Goal: Transaction & Acquisition: Book appointment/travel/reservation

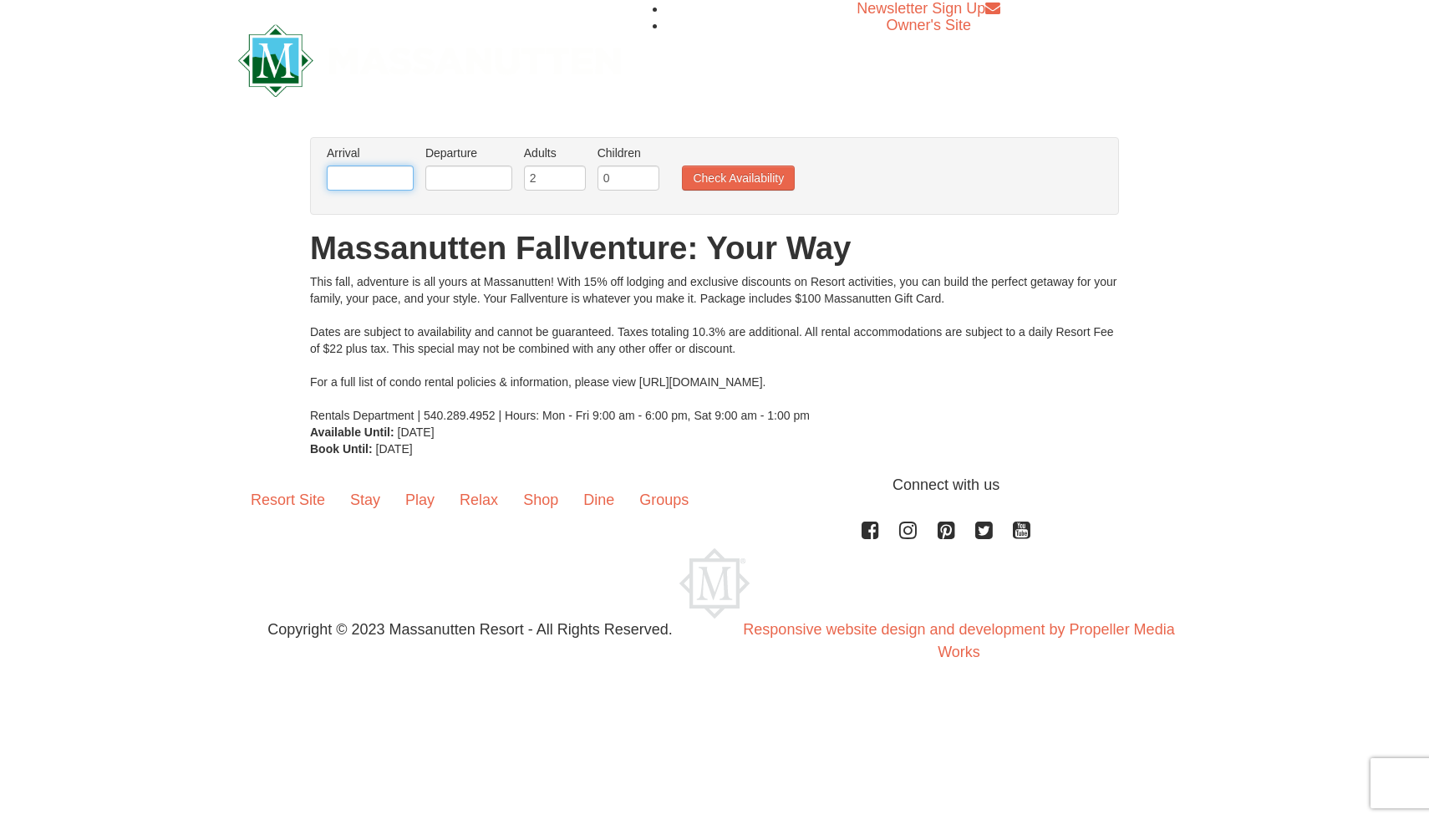
click at [383, 174] on input "text" at bounding box center [370, 177] width 87 height 25
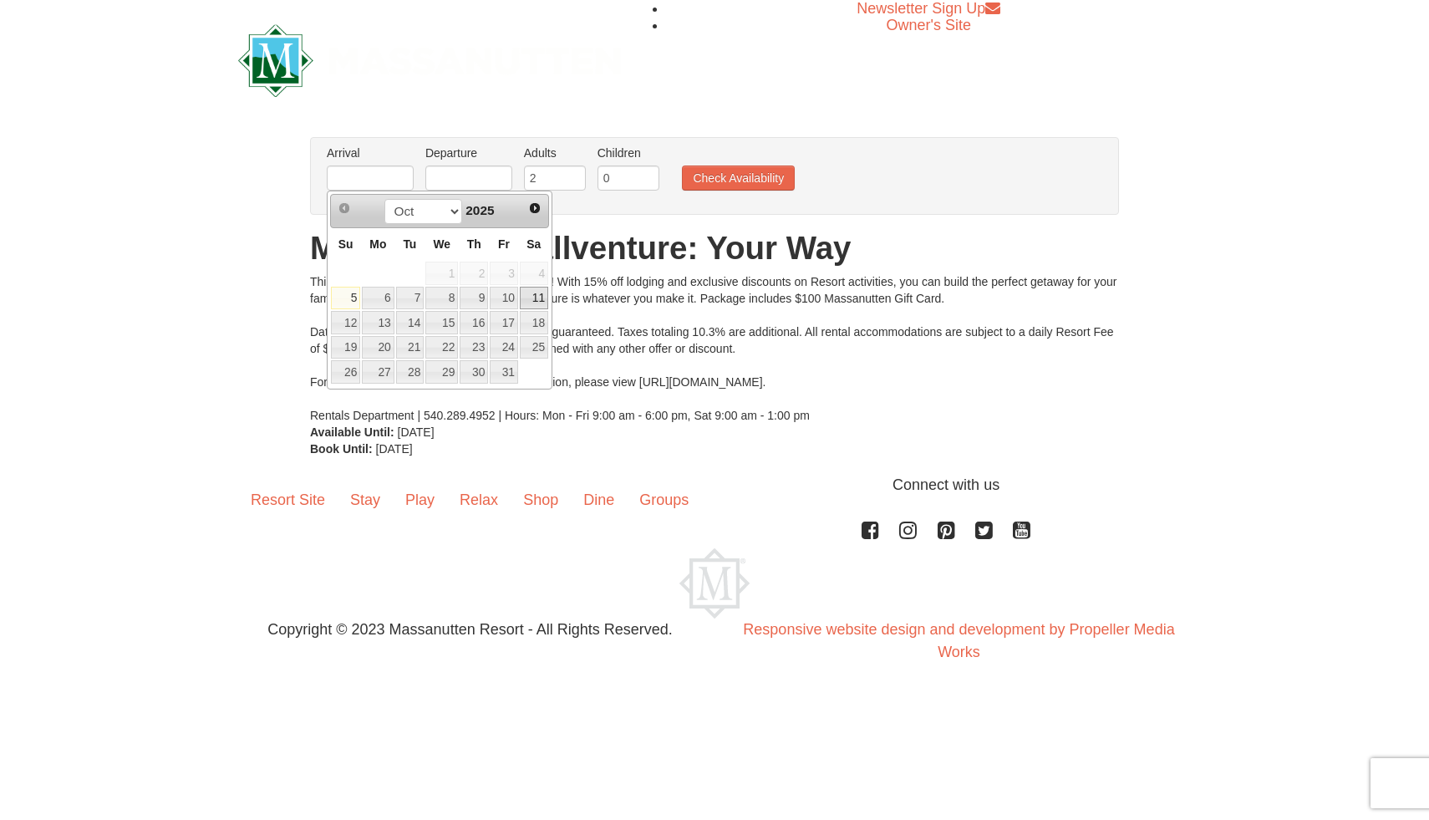
click at [536, 304] on link "11" at bounding box center [534, 298] width 28 height 23
type input "[DATE]"
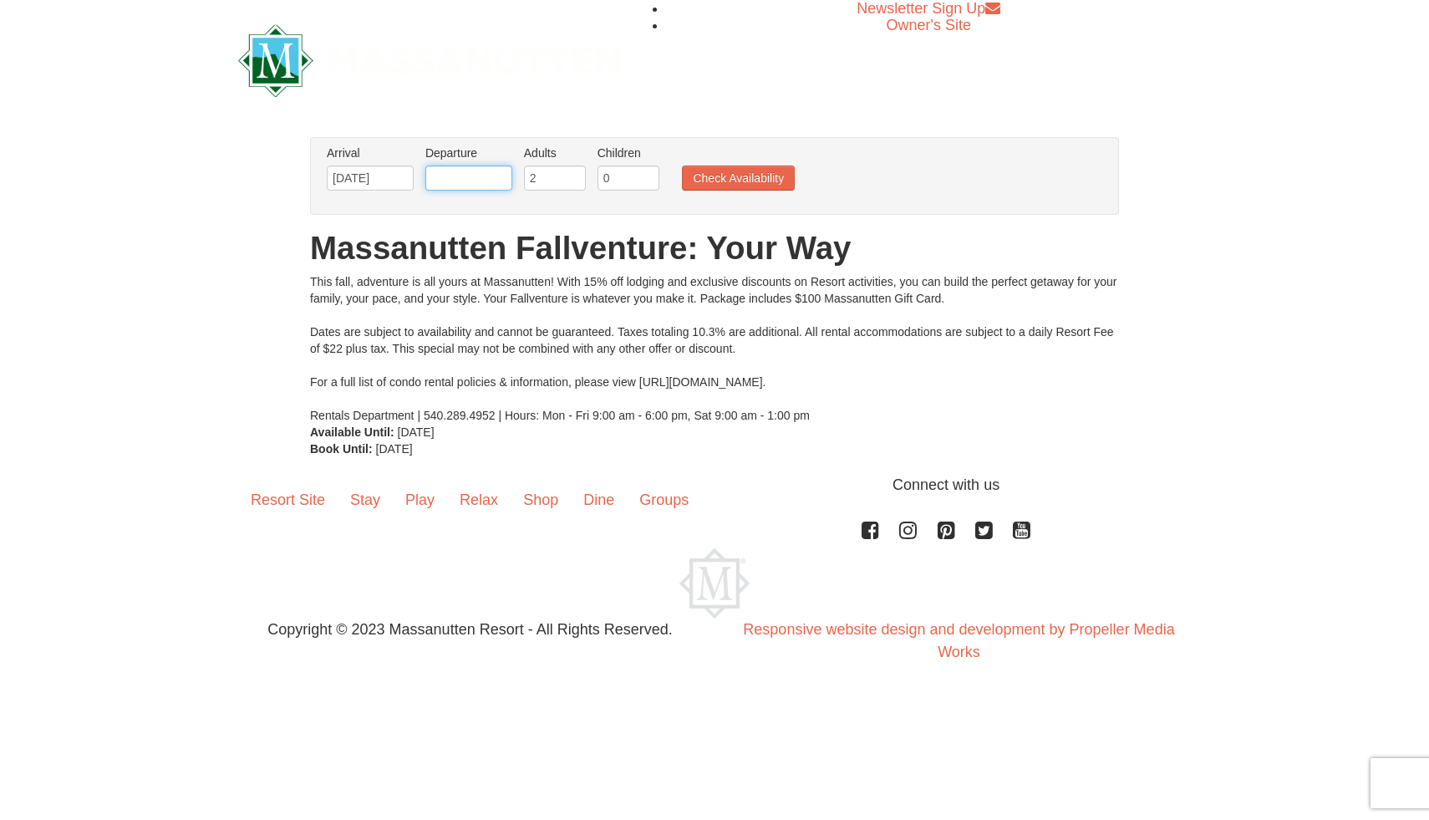
click at [474, 172] on input "text" at bounding box center [468, 177] width 87 height 25
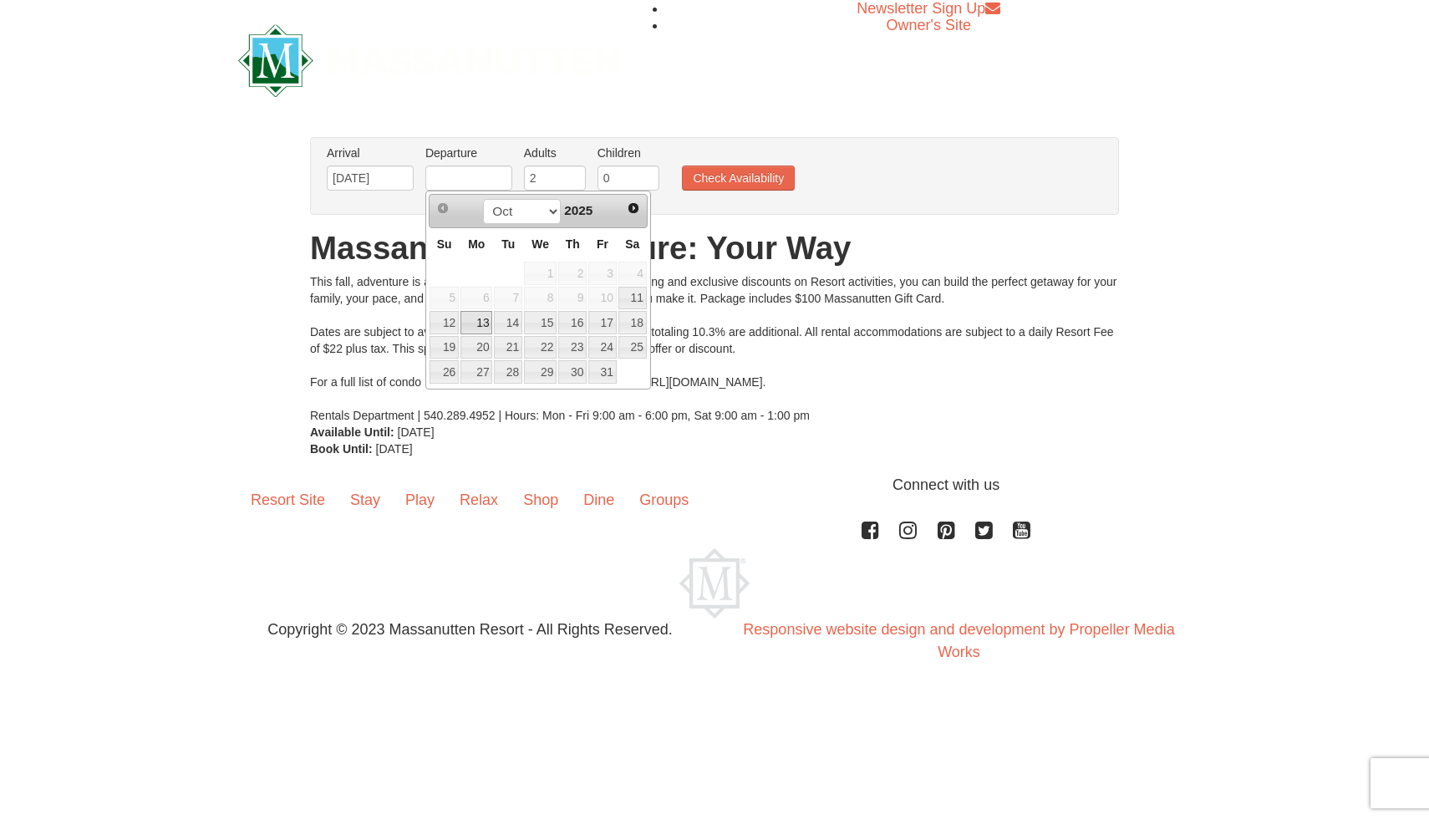
click at [472, 316] on link "13" at bounding box center [476, 322] width 32 height 23
type input "[DATE]"
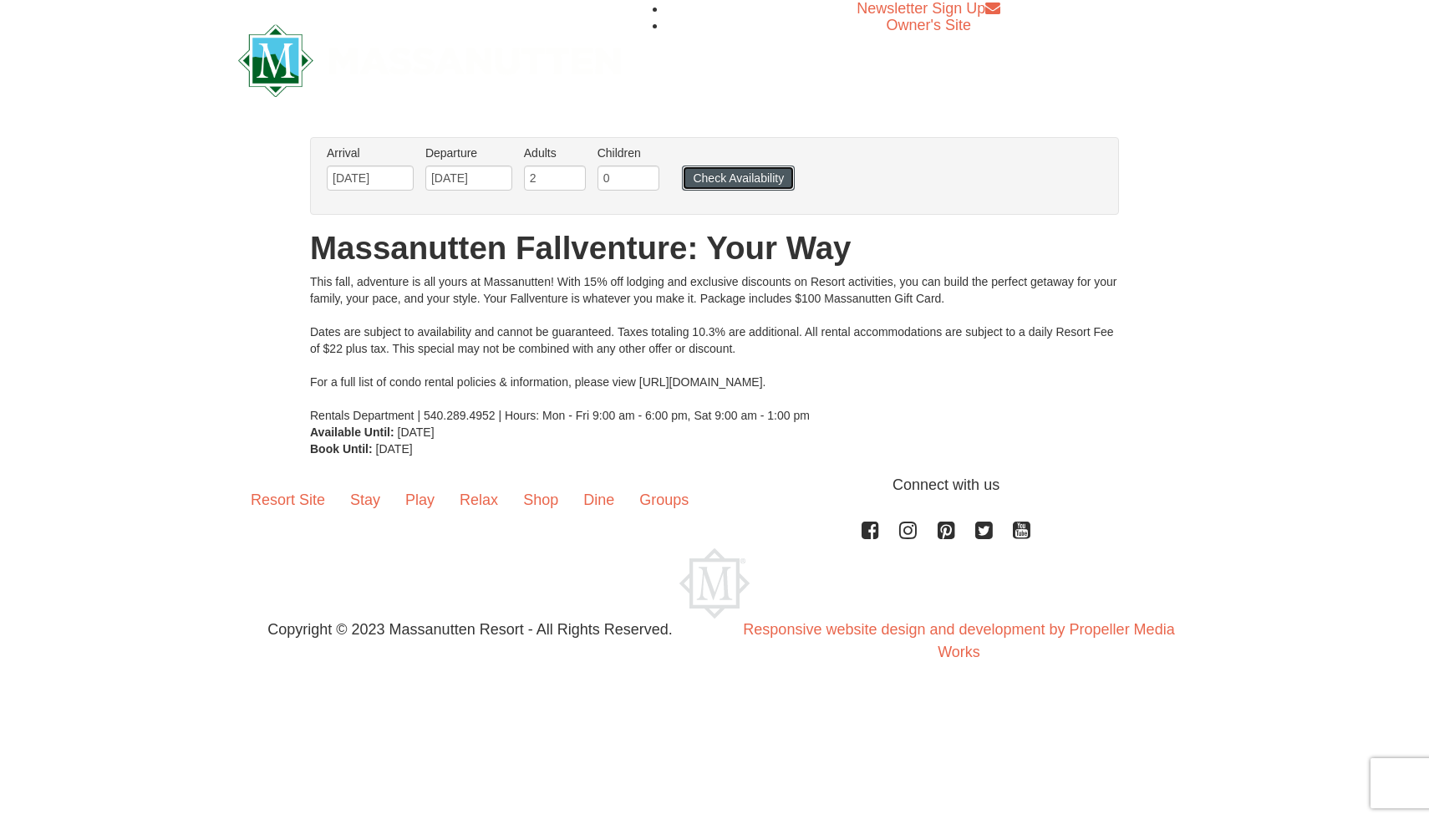
click at [749, 185] on button "Check Availability" at bounding box center [738, 177] width 113 height 25
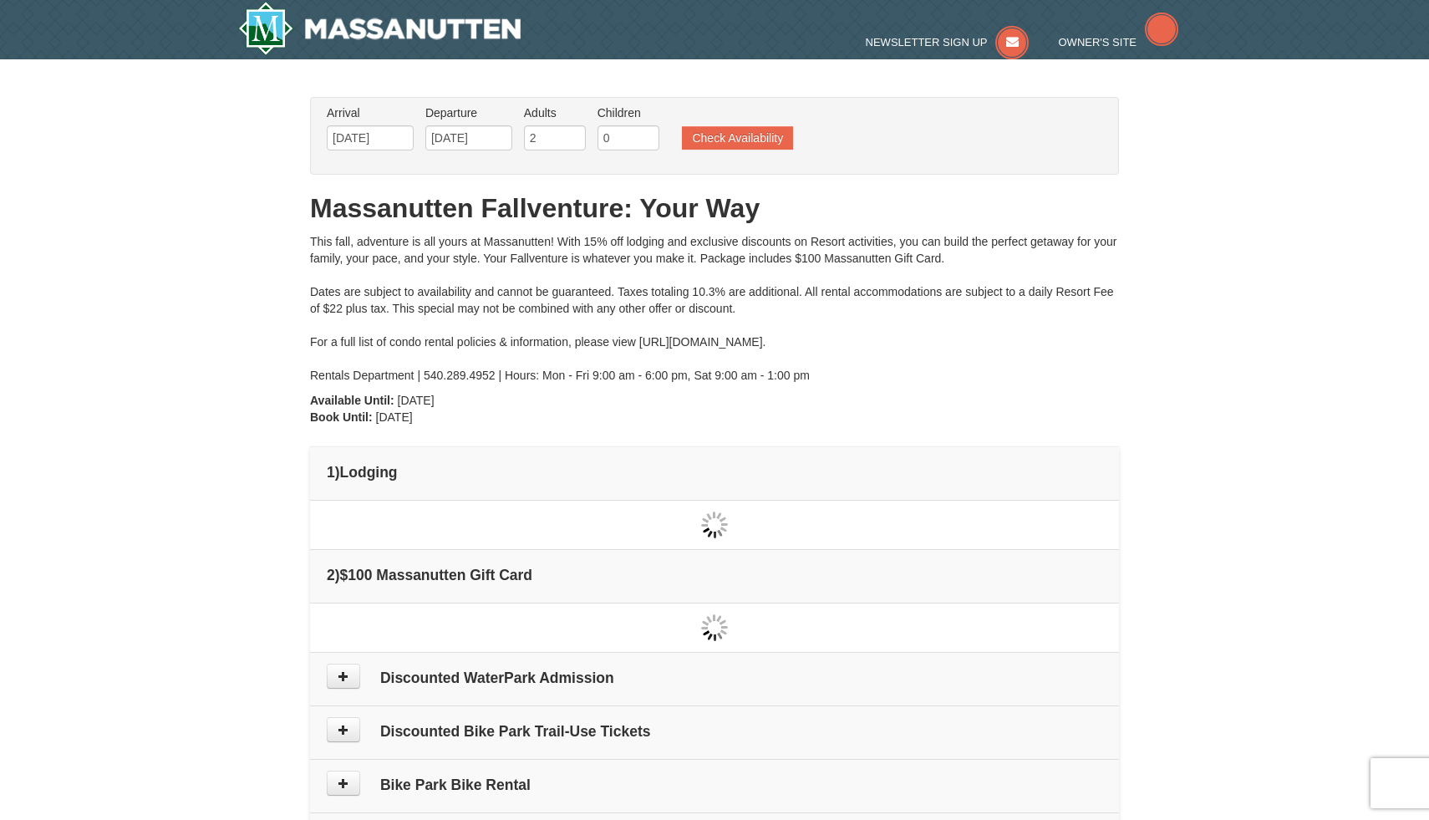
type input "[DATE]"
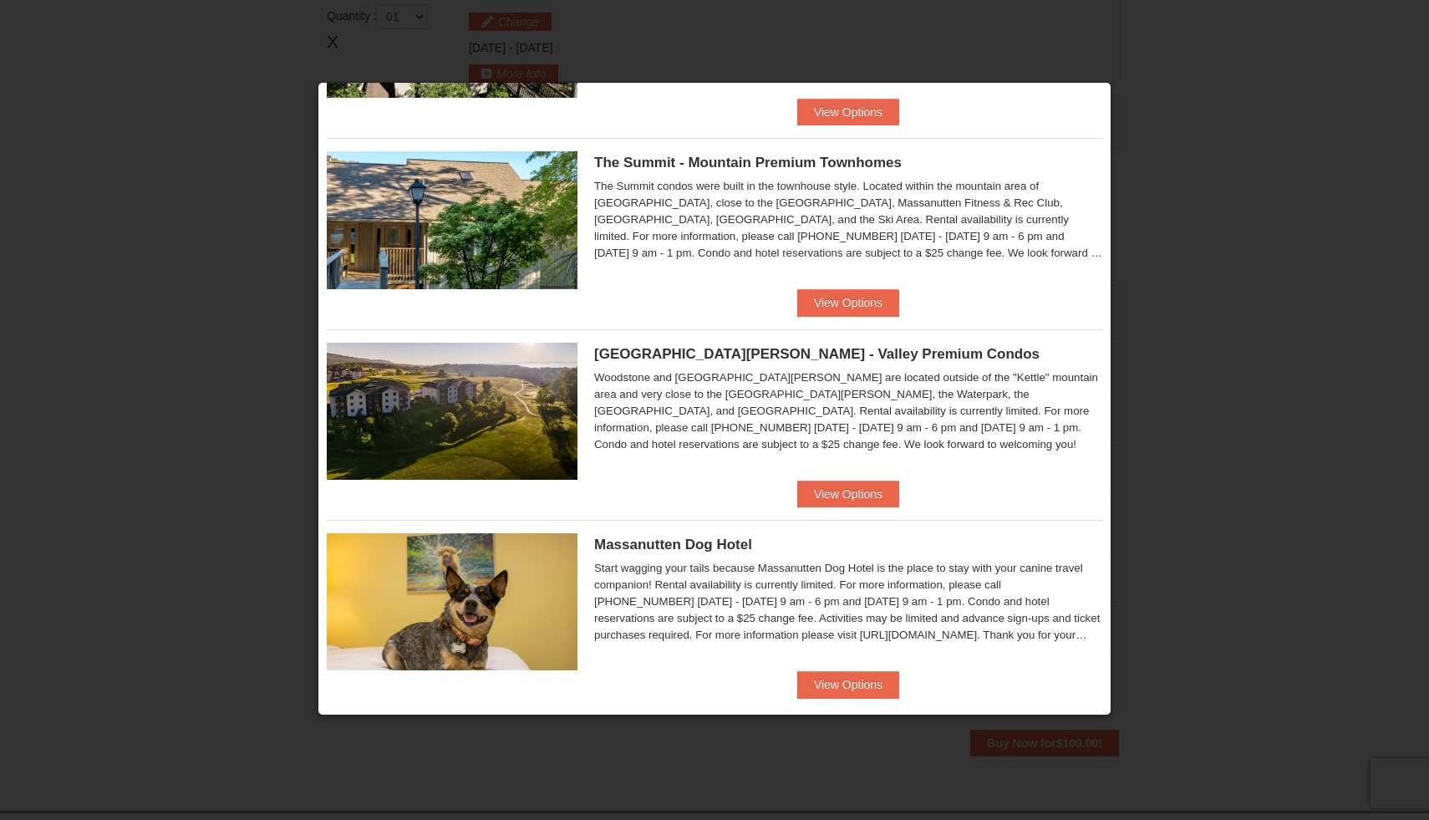
scroll to position [581, 0]
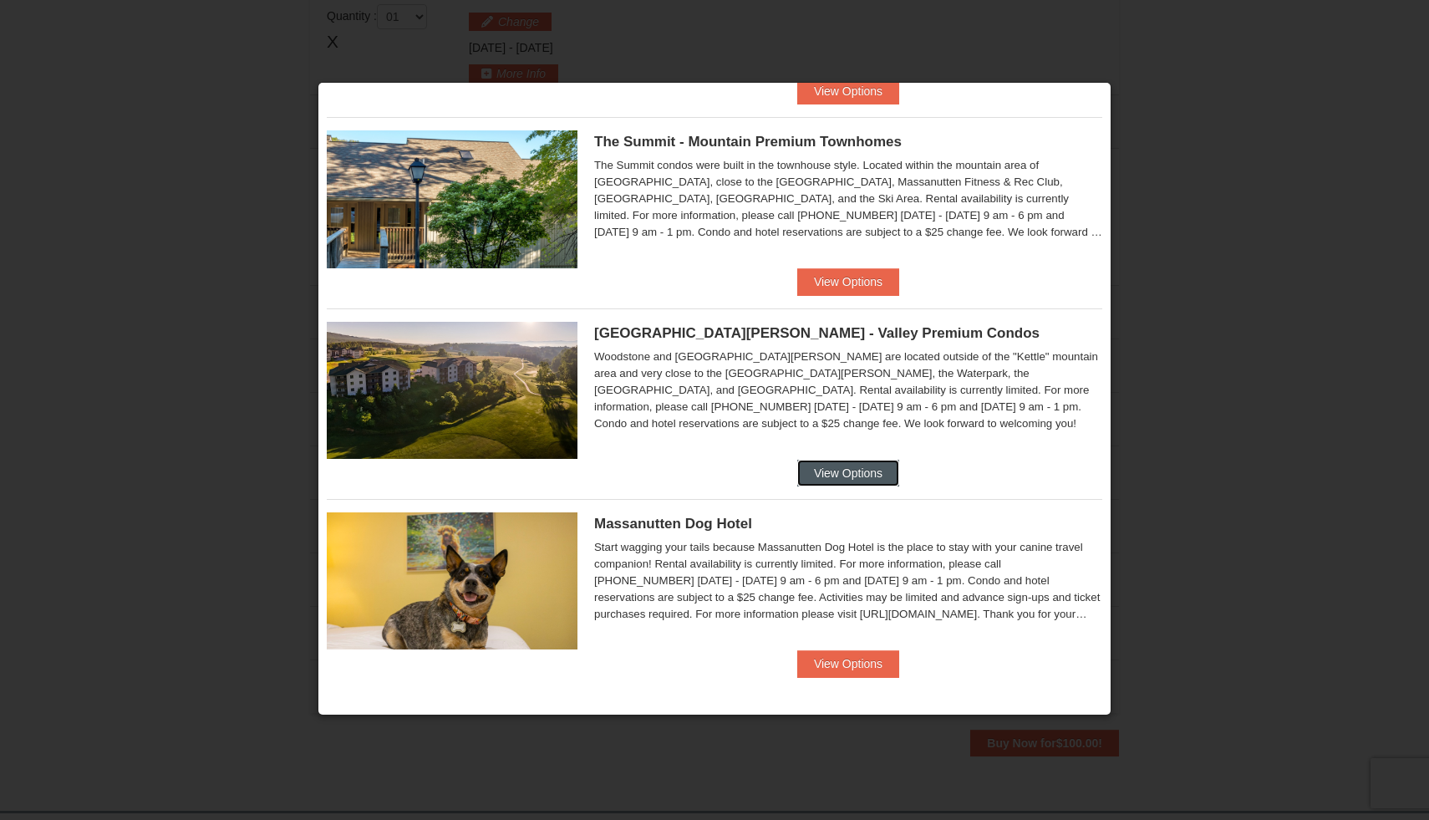
click at [845, 463] on button "View Options" at bounding box center [848, 473] width 102 height 27
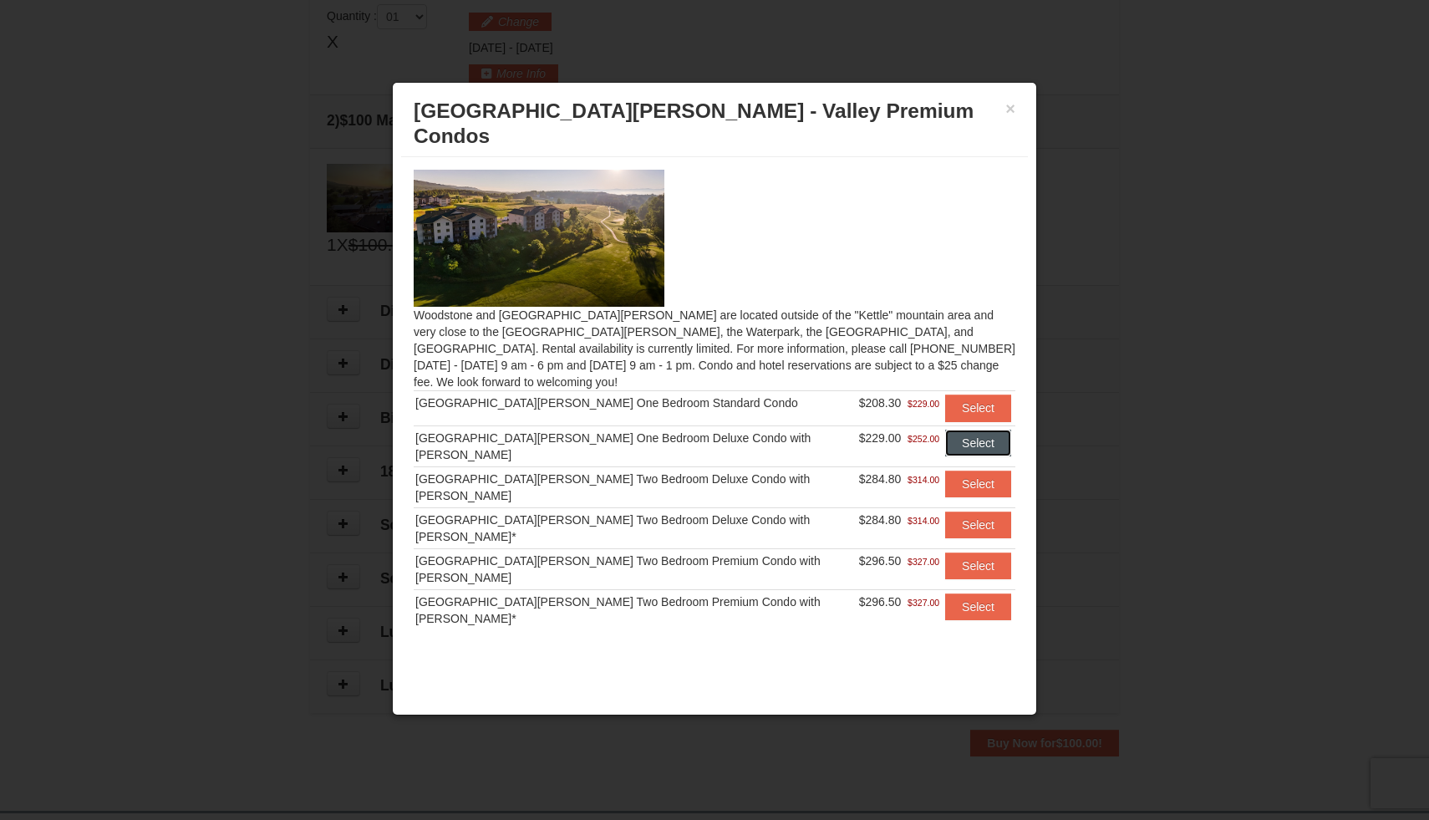
click at [959, 429] on button "Select" at bounding box center [978, 442] width 66 height 27
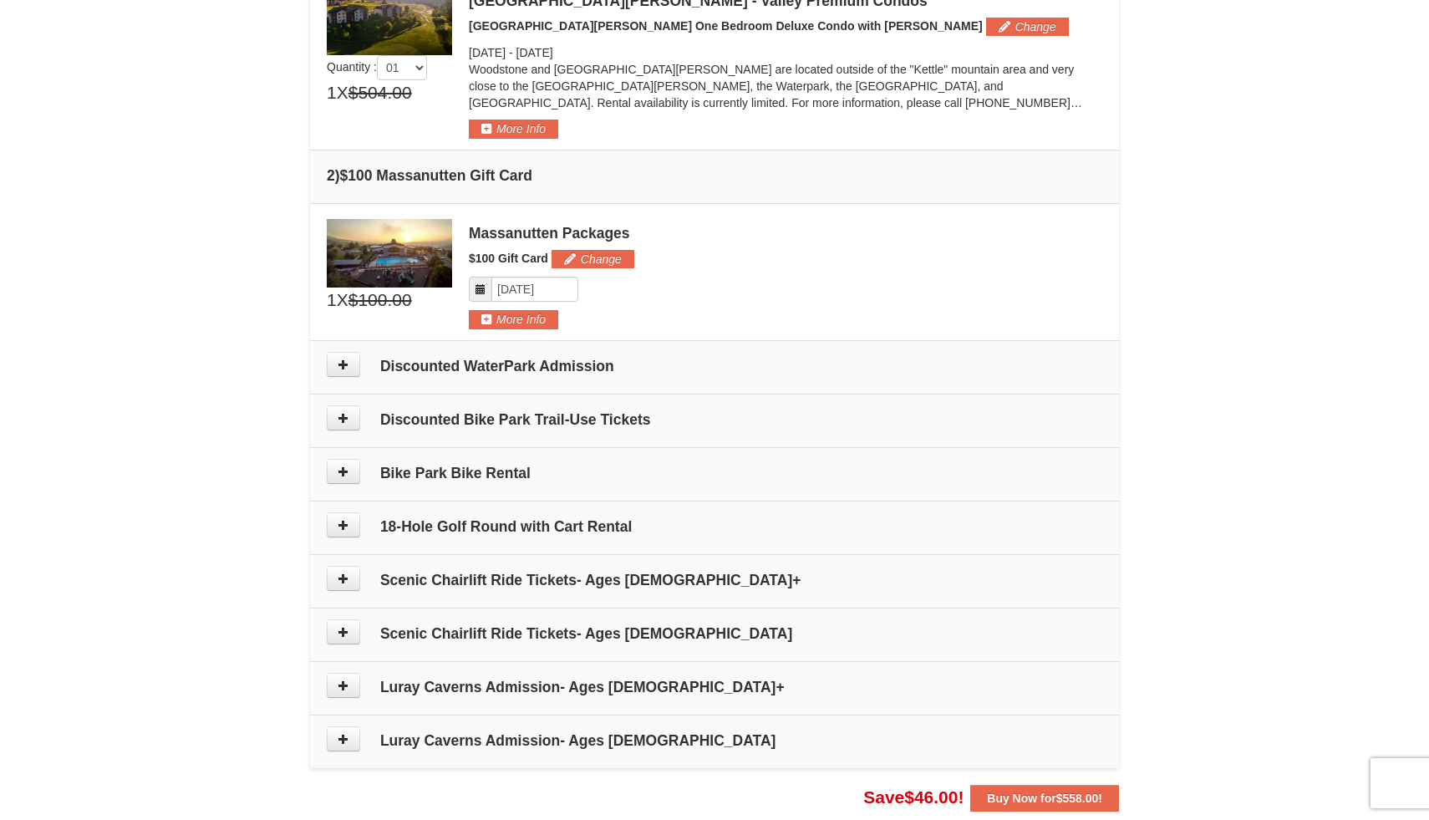
scroll to position [561, 0]
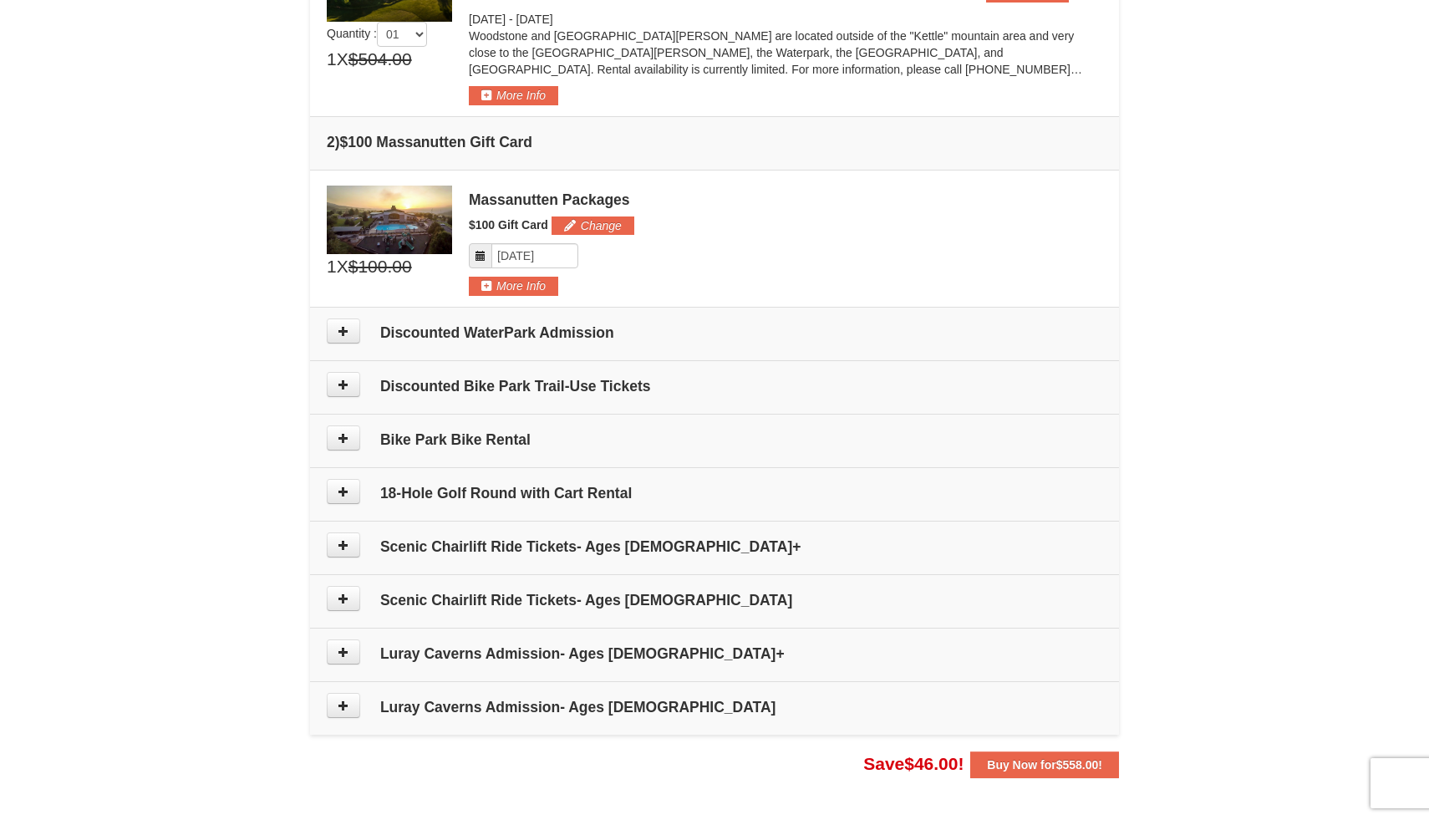
click at [599, 490] on h4 "18-Hole Golf Round with Cart Rental" at bounding box center [714, 493] width 775 height 17
click at [332, 487] on button at bounding box center [343, 491] width 33 height 25
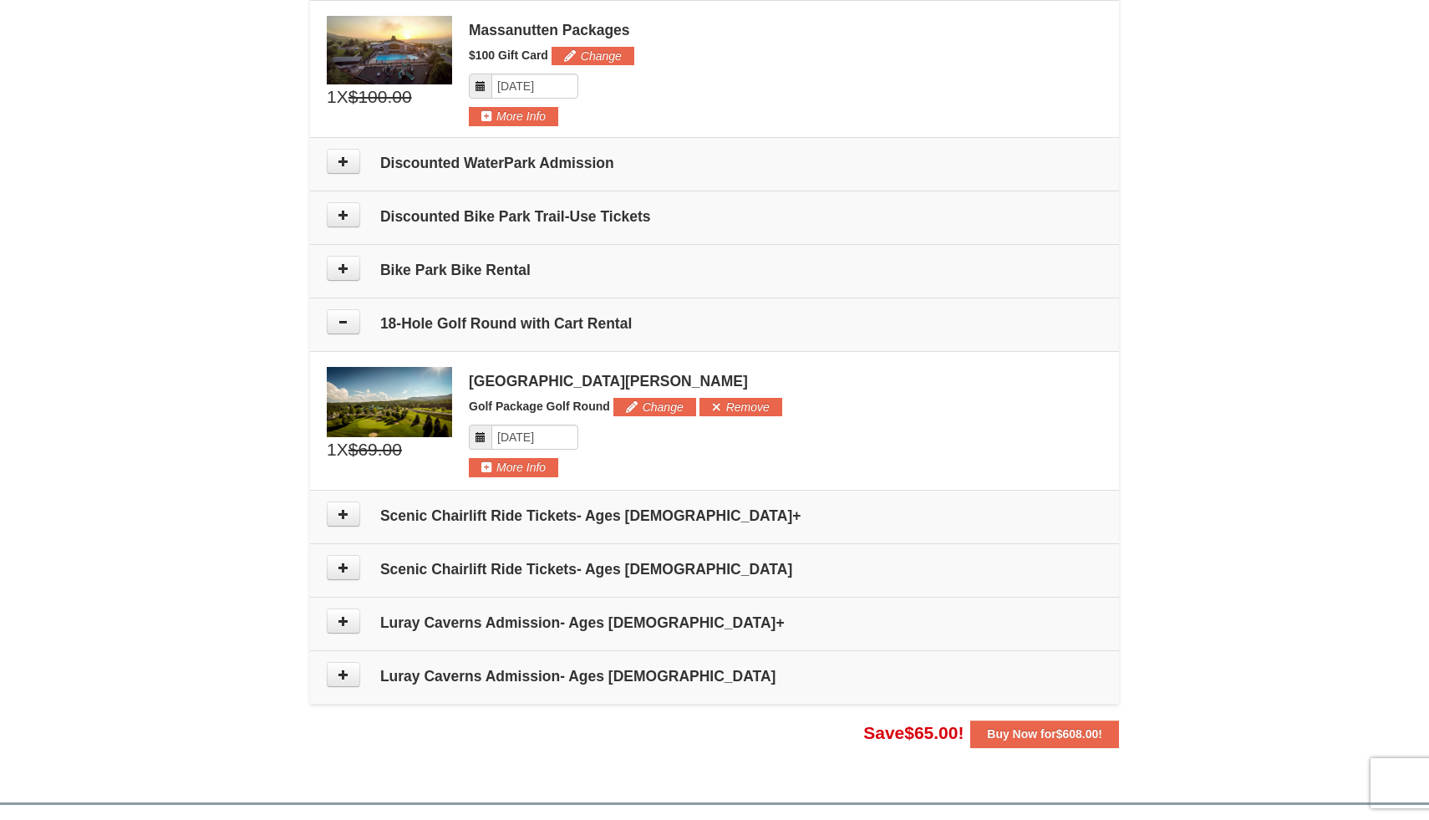
scroll to position [729, 0]
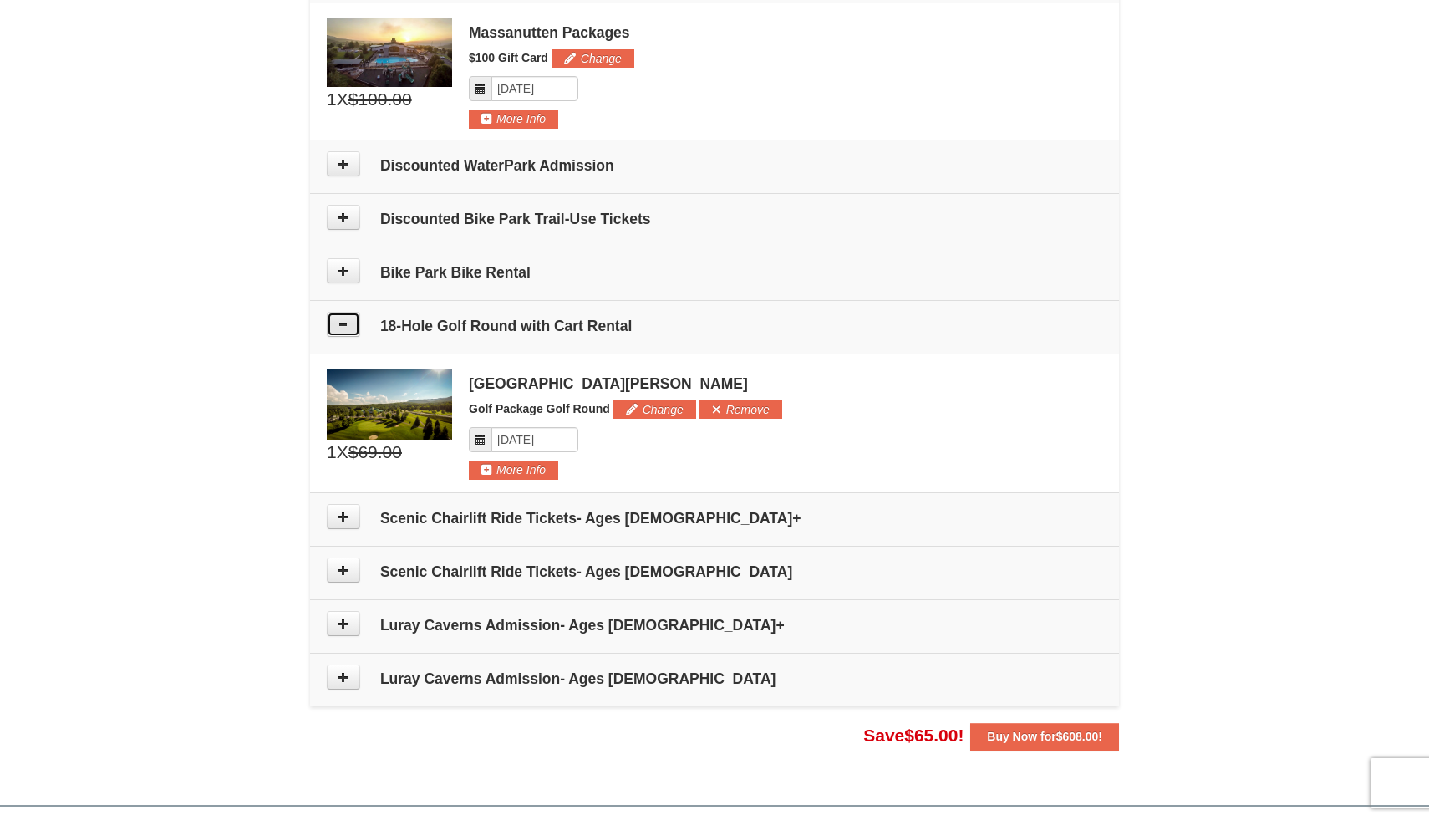
click at [341, 329] on button at bounding box center [343, 324] width 33 height 25
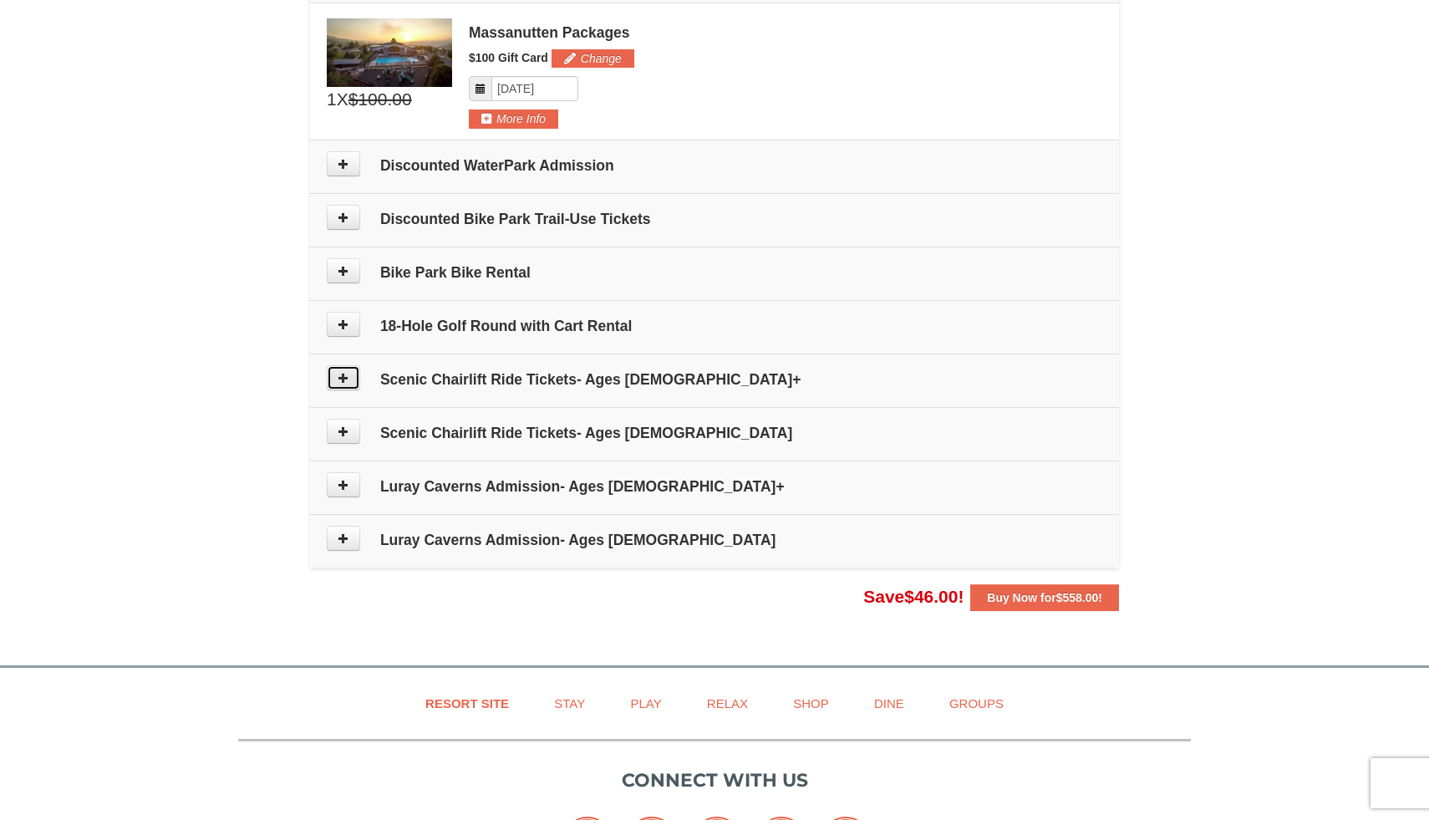
click at [338, 379] on icon at bounding box center [344, 378] width 12 height 12
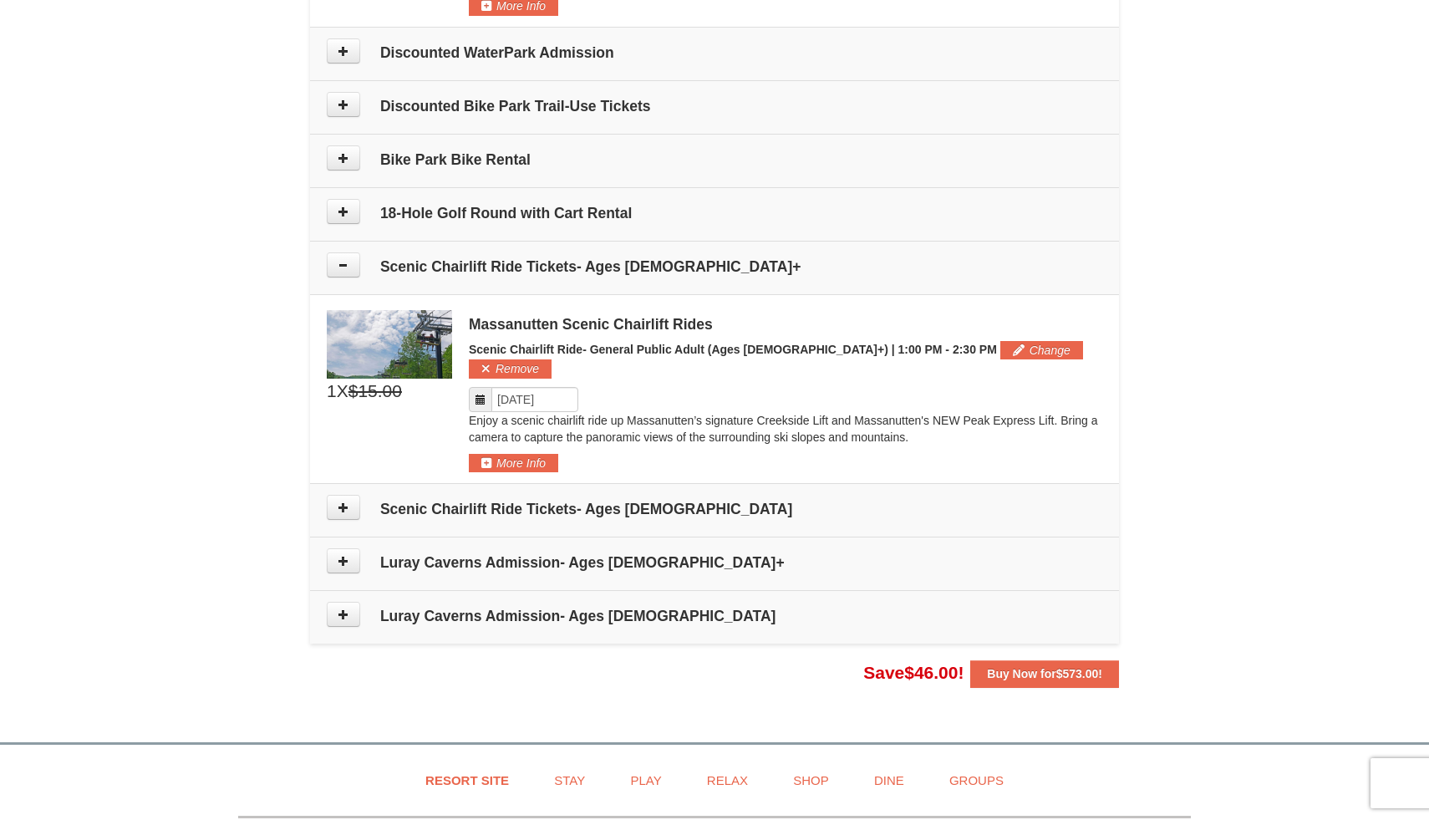
scroll to position [786, 0]
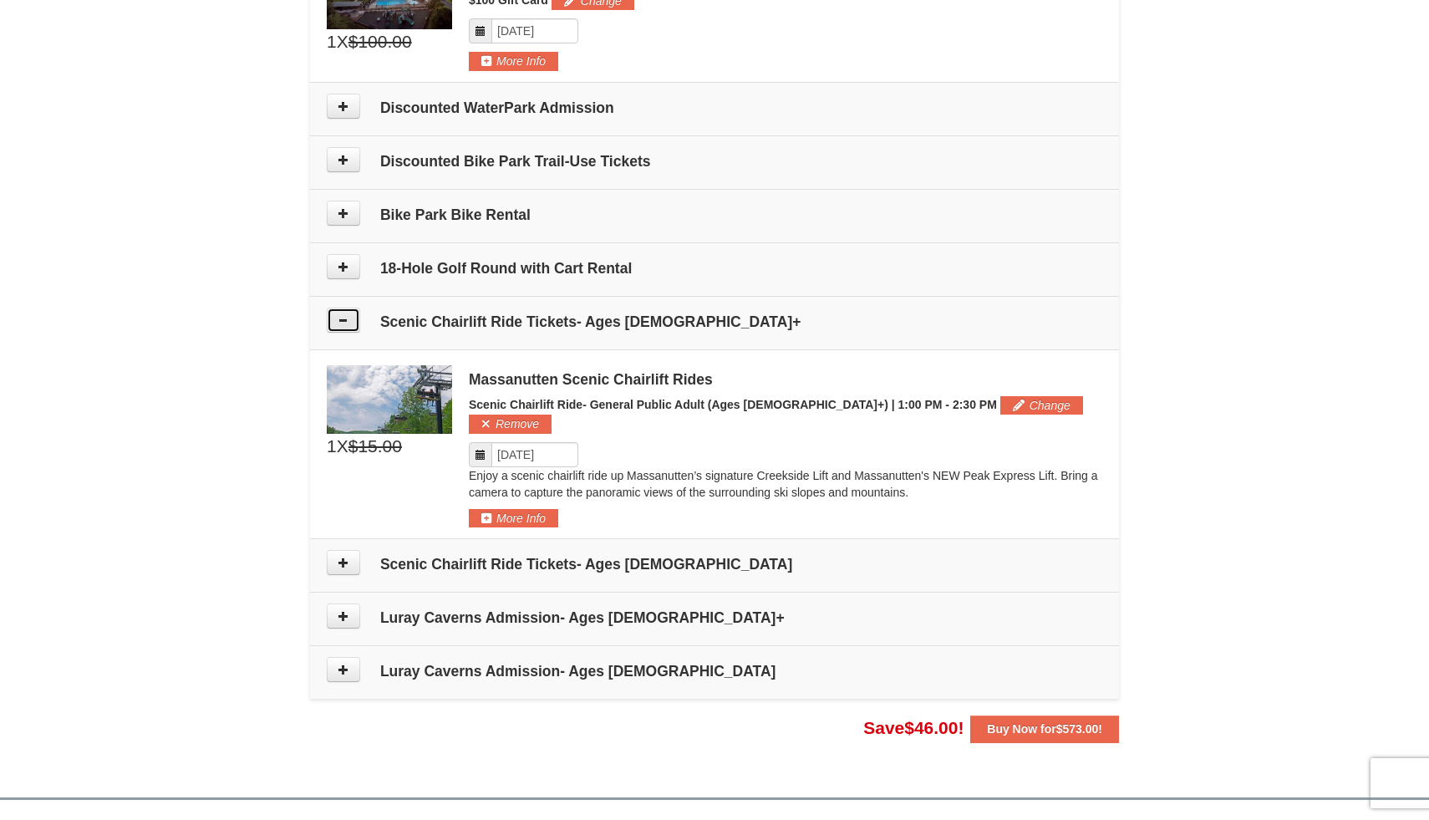
click at [346, 322] on icon at bounding box center [344, 320] width 12 height 12
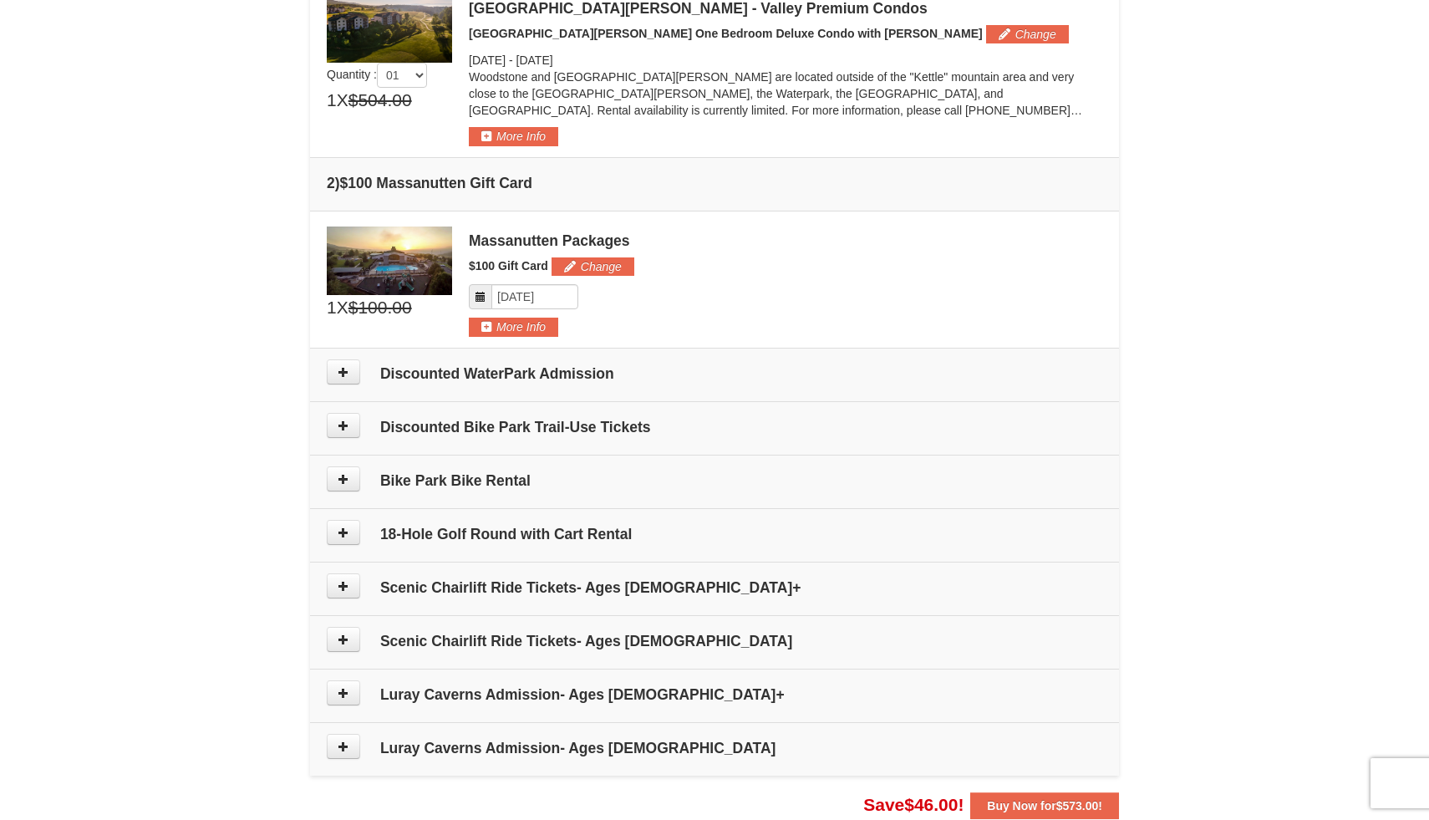
scroll to position [513, 0]
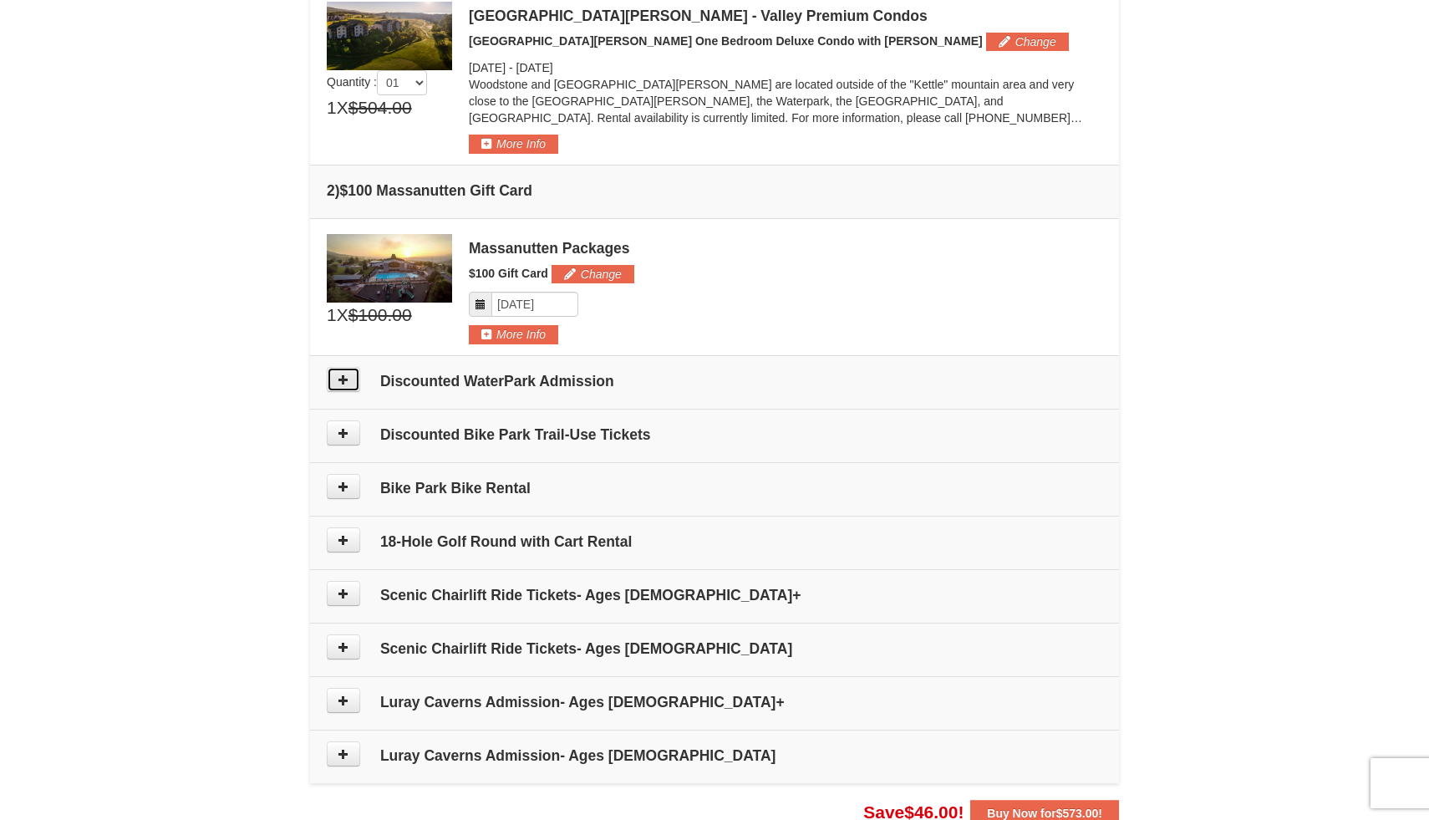
click at [330, 383] on button at bounding box center [343, 379] width 33 height 25
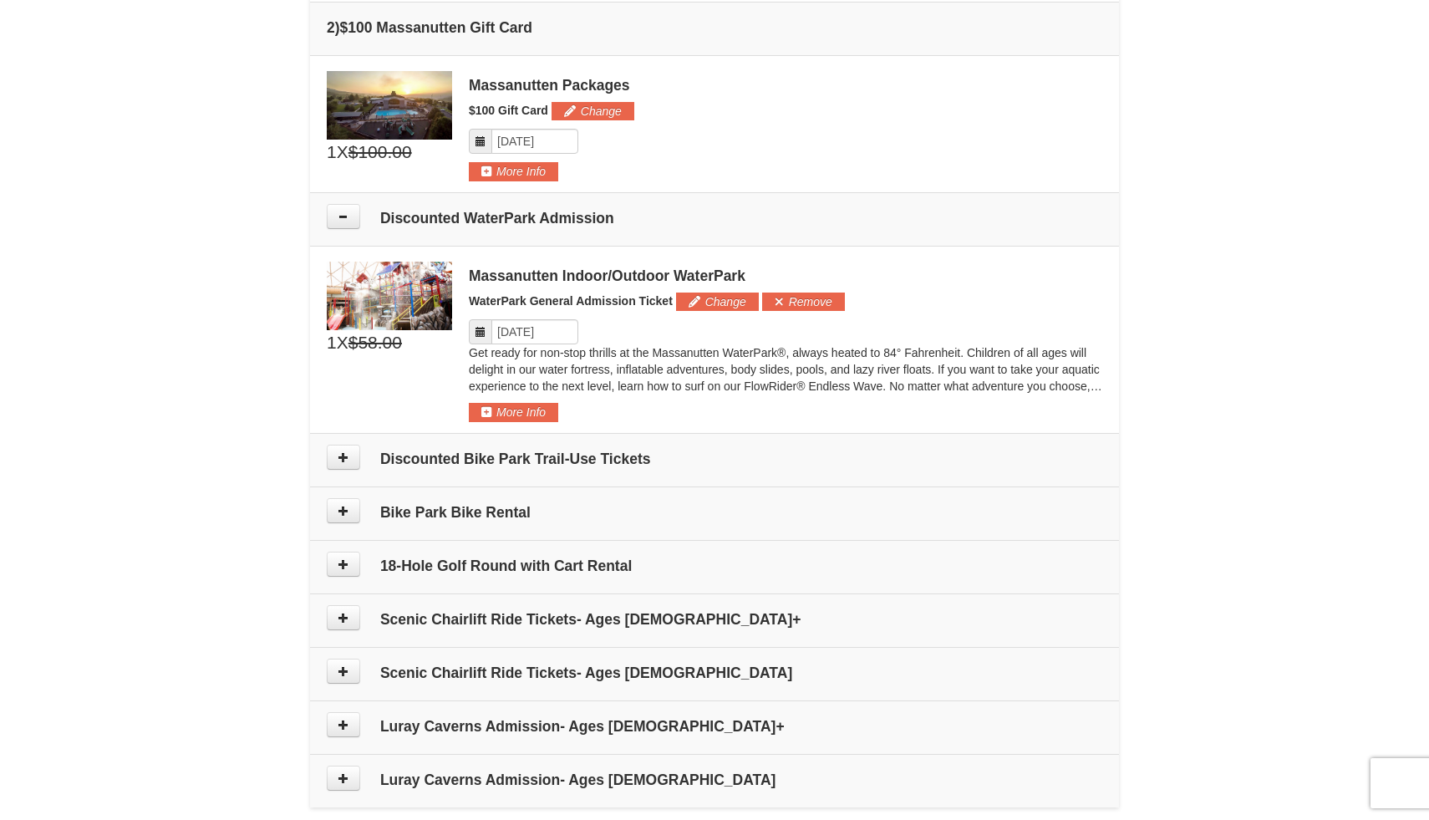
scroll to position [626, 0]
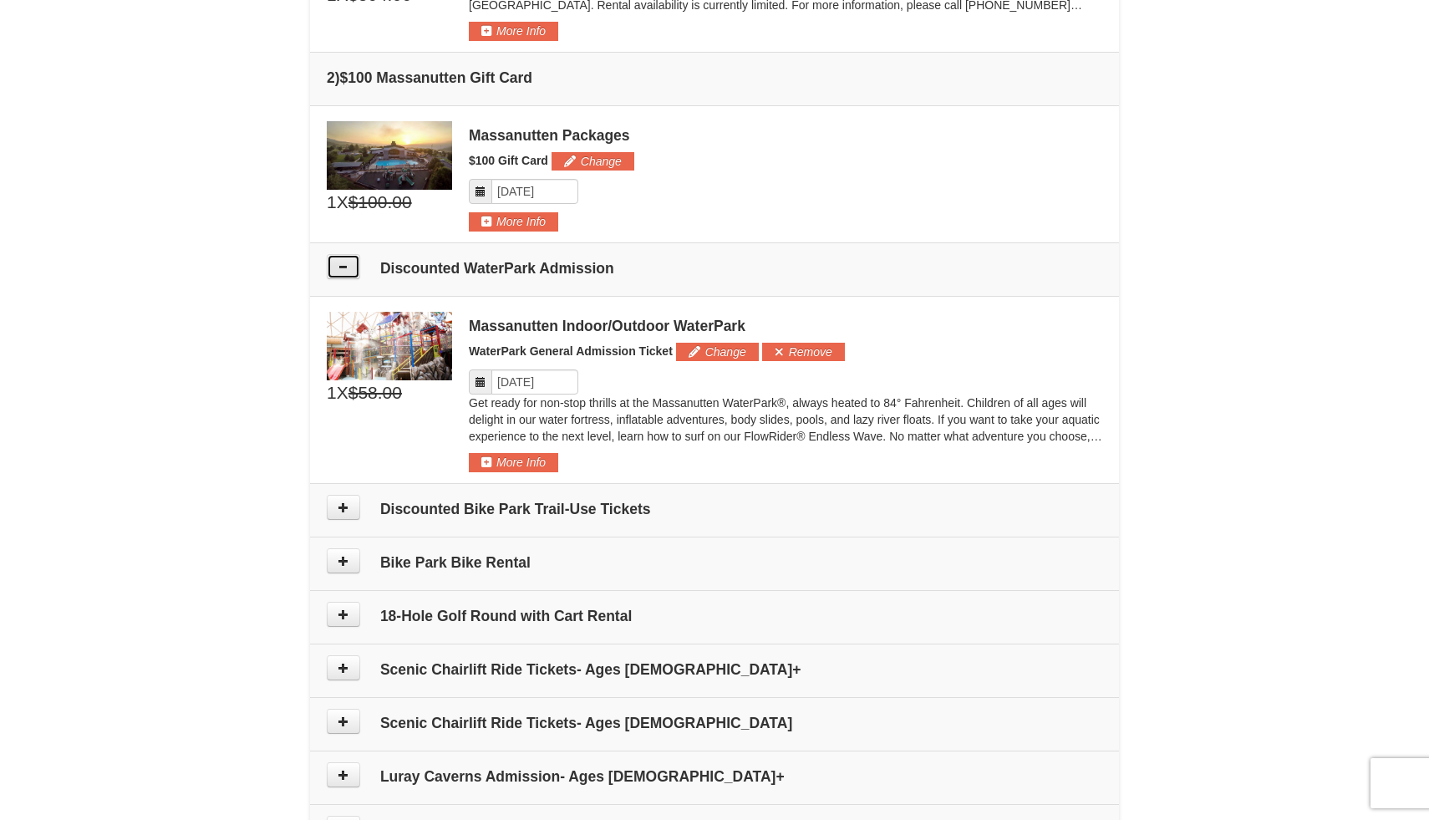
click at [341, 271] on icon at bounding box center [344, 267] width 12 height 12
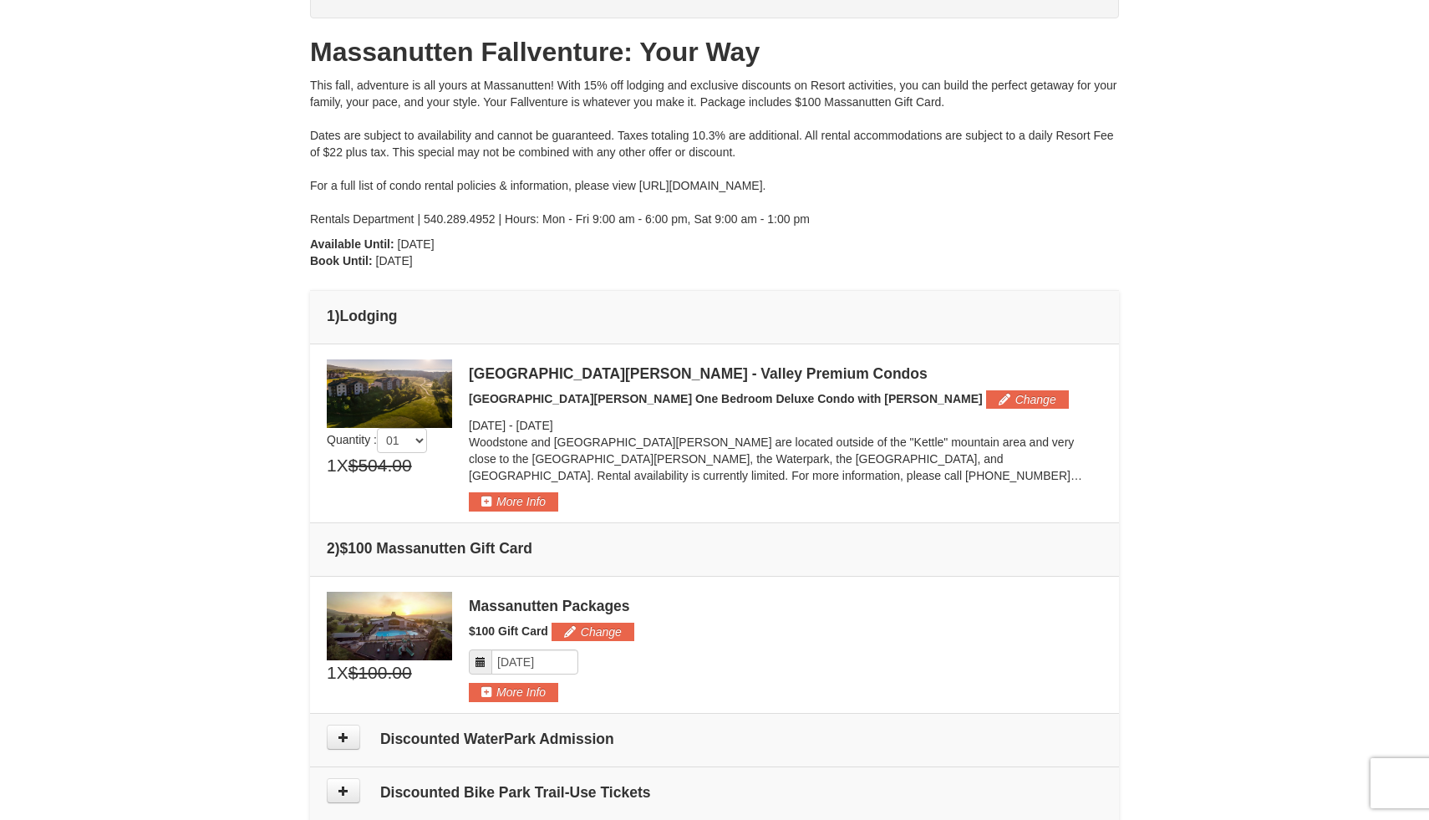
scroll to position [0, 0]
